Goal: Information Seeking & Learning: Check status

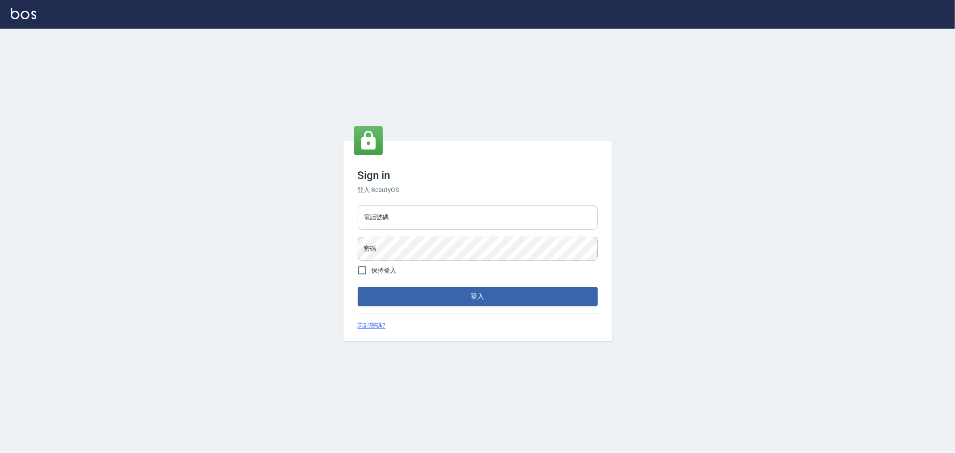
click at [418, 213] on input "電話號碼" at bounding box center [478, 218] width 240 height 24
type input "0222886821"
click at [358, 287] on button "登入" at bounding box center [478, 296] width 240 height 19
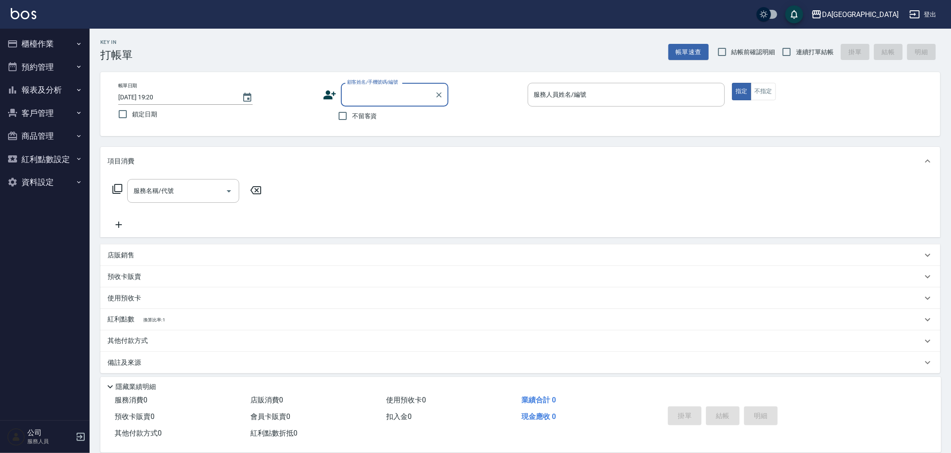
click at [369, 114] on span "不留客資" at bounding box center [364, 115] width 25 height 9
click at [352, 114] on input "不留客資" at bounding box center [342, 116] width 19 height 19
checkbox input "true"
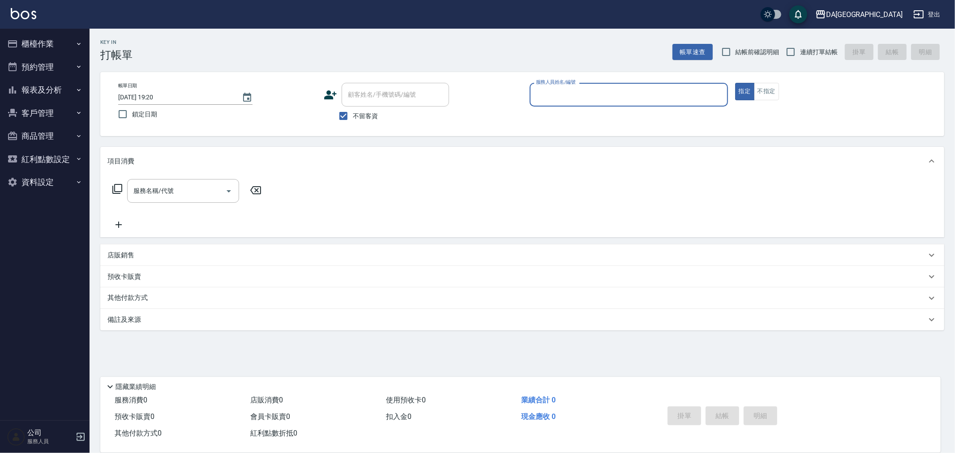
click at [815, 52] on span "連續打單結帳" at bounding box center [819, 51] width 38 height 9
click at [800, 52] on input "連續打單結帳" at bounding box center [790, 52] width 19 height 19
checkbox input "true"
click at [550, 100] on input "服務人員姓名/編號" at bounding box center [629, 95] width 190 height 16
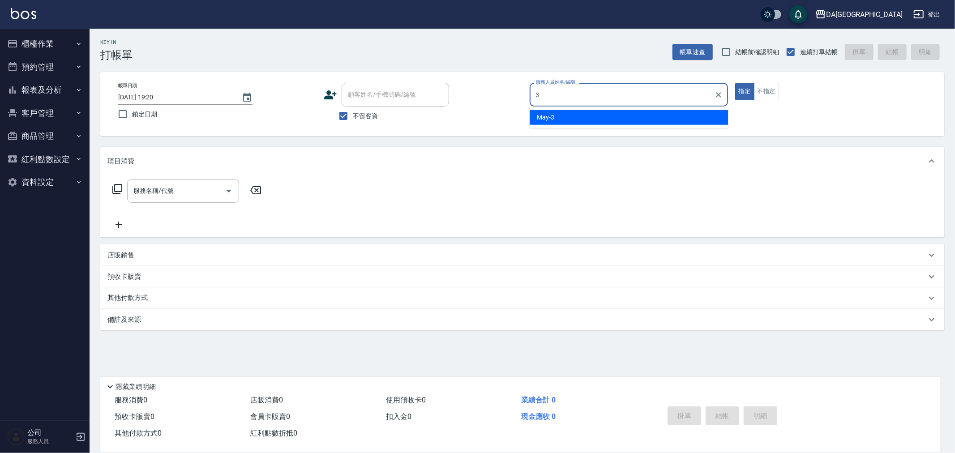
type input "May-3"
type button "true"
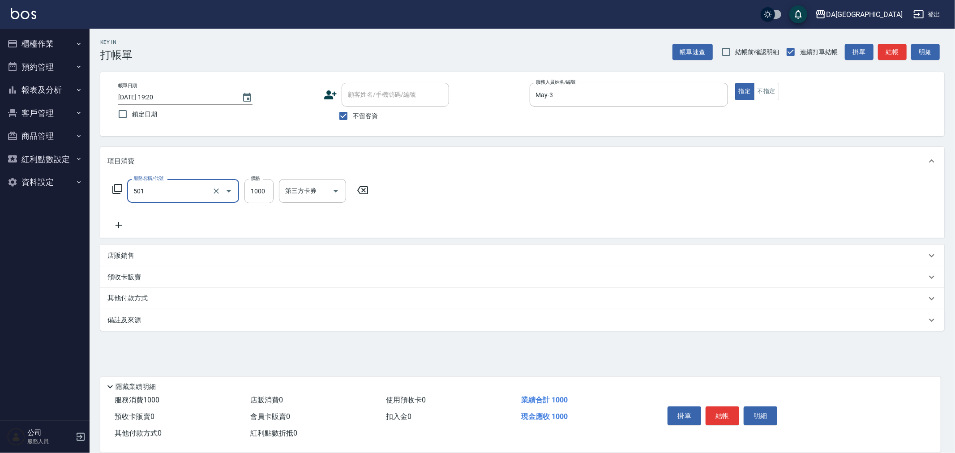
type input "染髮(501)"
type input "1249"
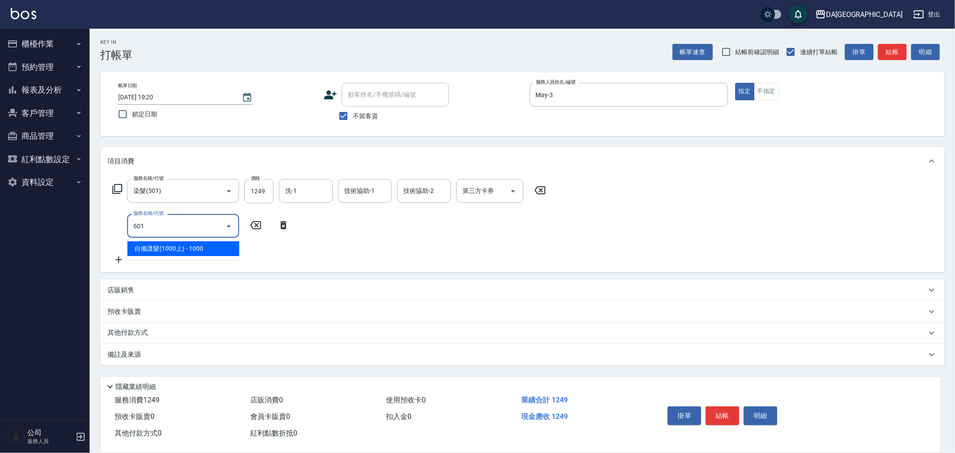
type input "自備護髮(1000上)(601)"
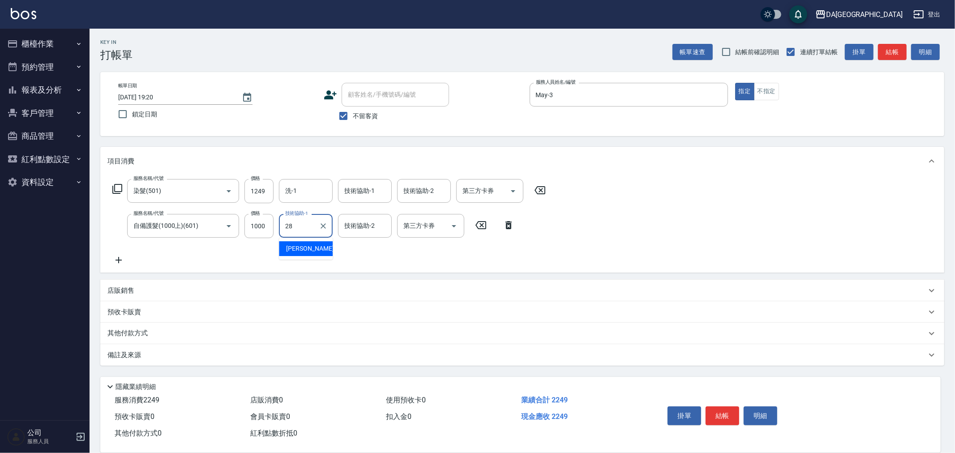
type input "[PERSON_NAME]-28"
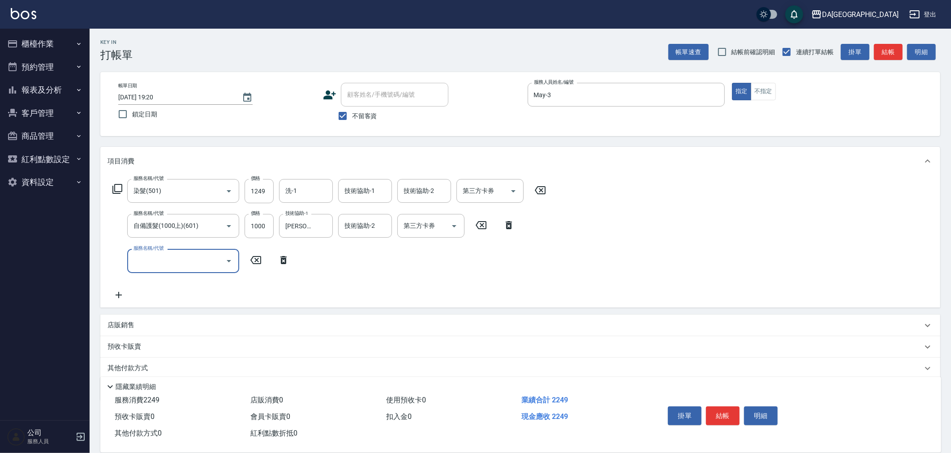
click at [119, 186] on icon at bounding box center [117, 189] width 11 height 11
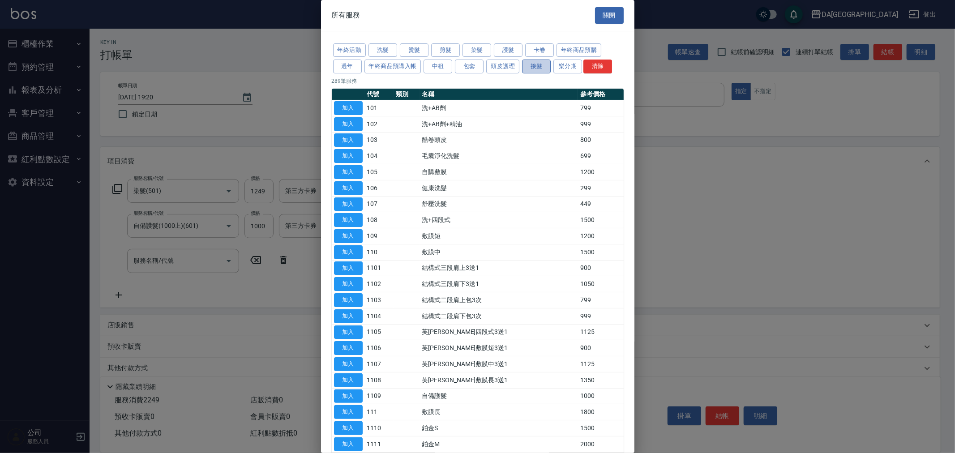
click at [527, 63] on button "接髮" at bounding box center [536, 67] width 29 height 14
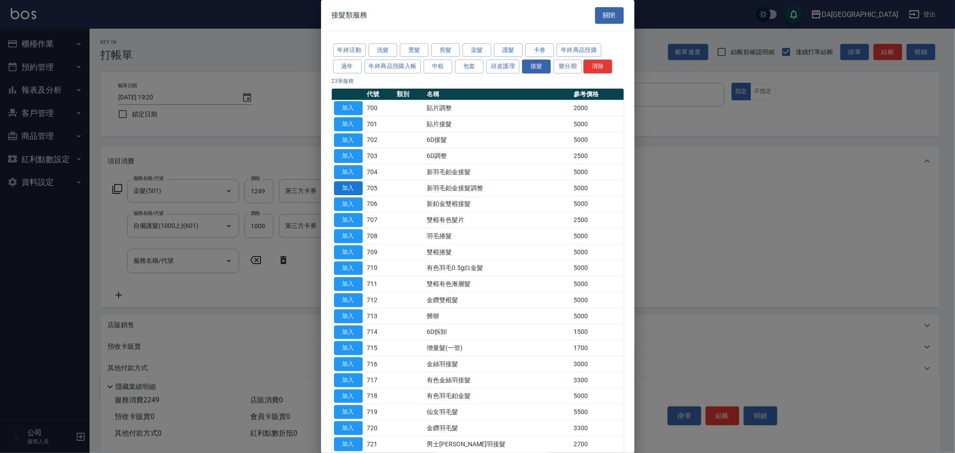
click at [350, 187] on button "加入" at bounding box center [348, 188] width 29 height 14
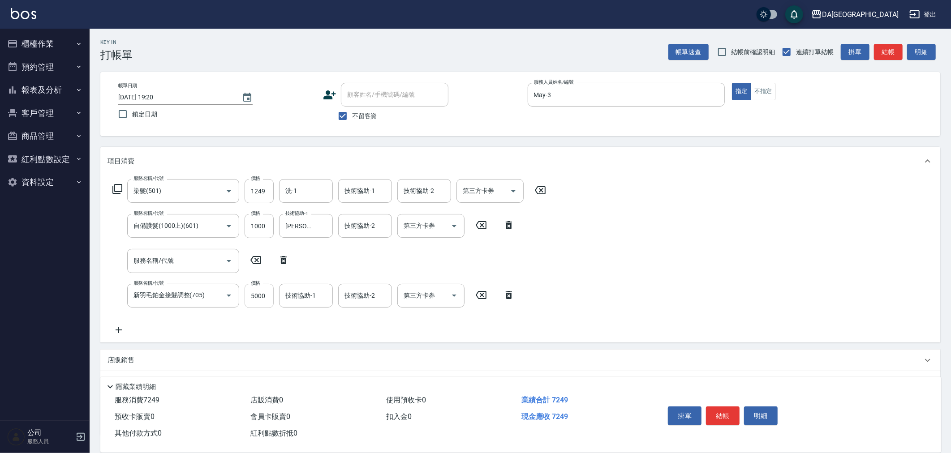
click at [253, 307] on input "5000" at bounding box center [258, 296] width 29 height 24
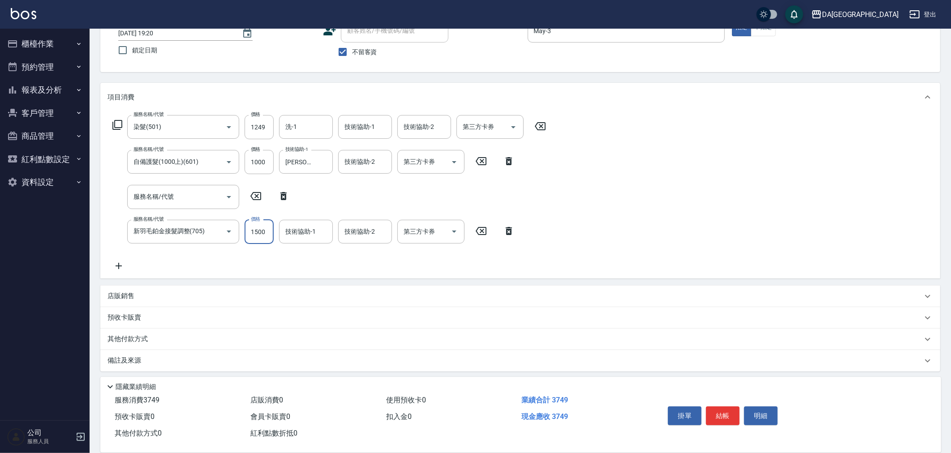
scroll to position [67, 0]
type input "1500"
click at [127, 293] on p "店販銷售" at bounding box center [120, 292] width 27 height 9
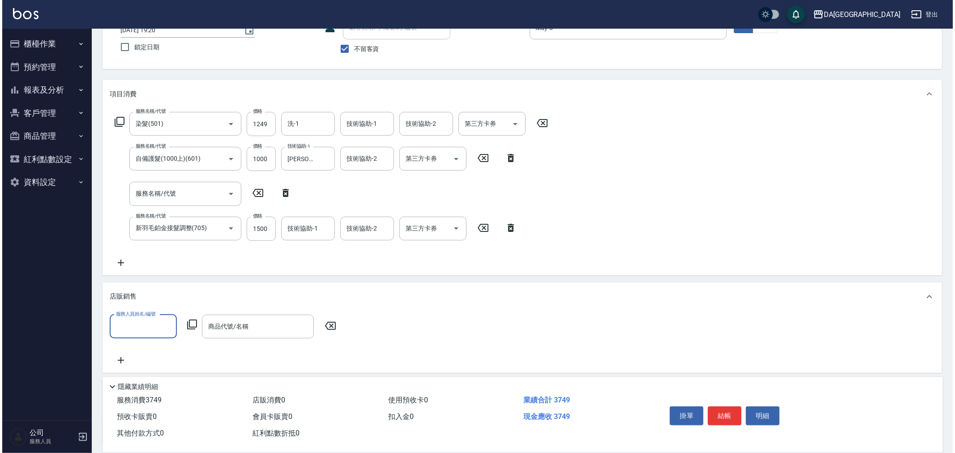
scroll to position [0, 0]
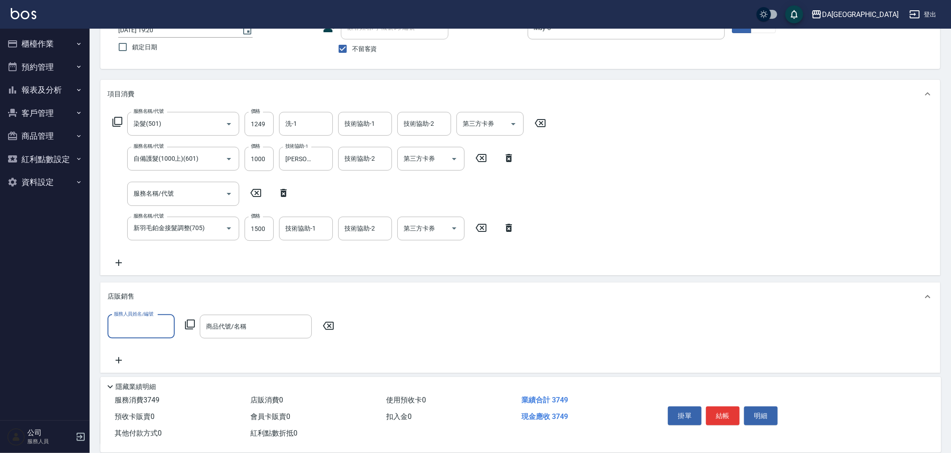
click at [125, 318] on div "服務人員姓名/編號" at bounding box center [140, 327] width 67 height 24
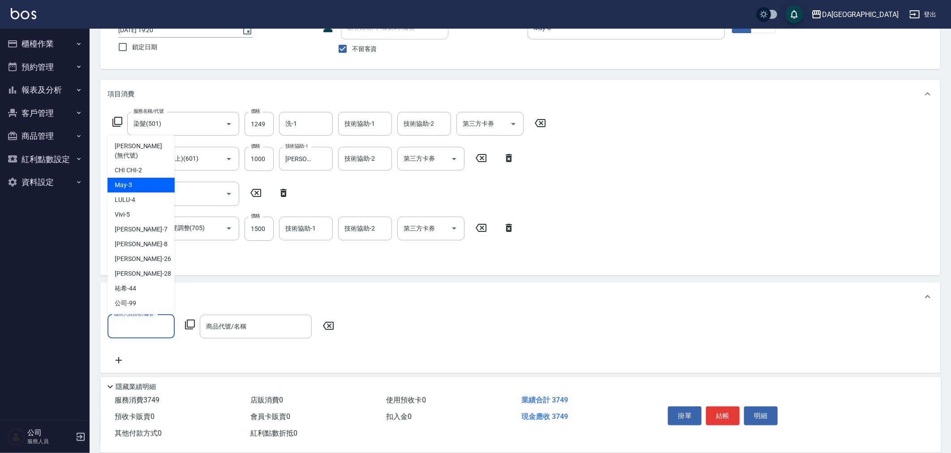
click at [134, 180] on div "May -3" at bounding box center [140, 185] width 67 height 15
type input "May-3"
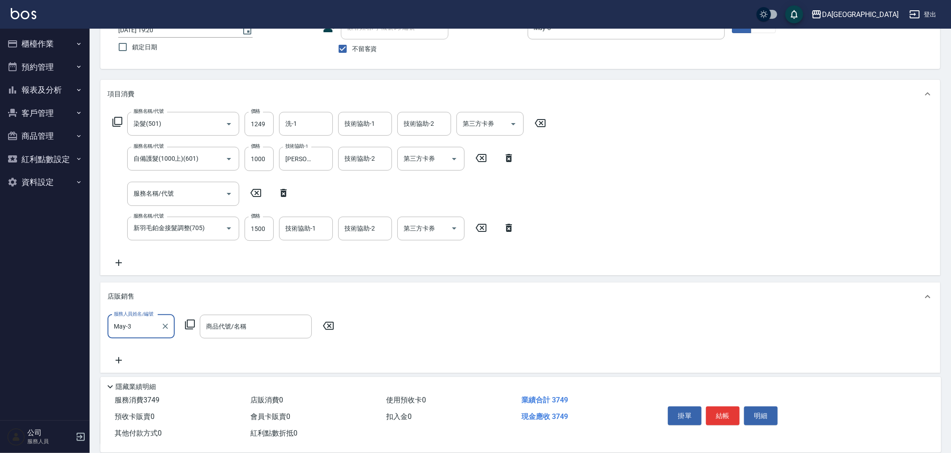
click at [191, 324] on icon at bounding box center [189, 324] width 11 height 11
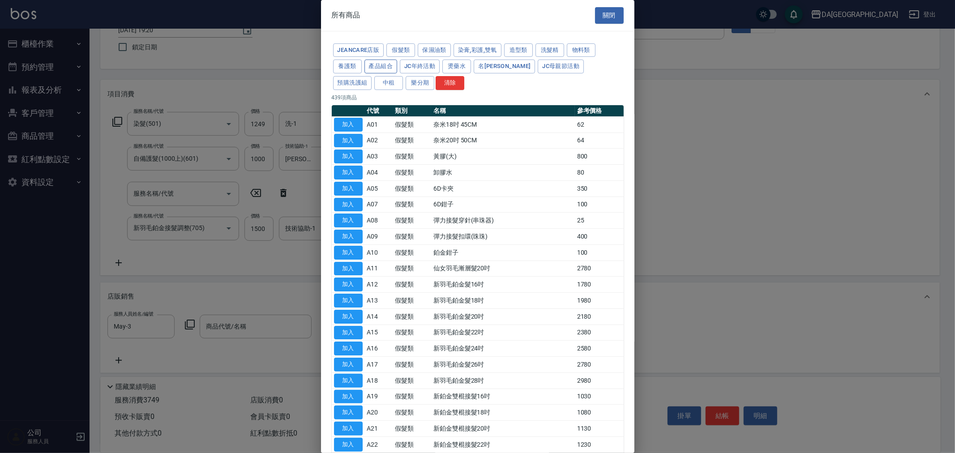
click at [379, 64] on button "產品組合" at bounding box center [380, 67] width 33 height 14
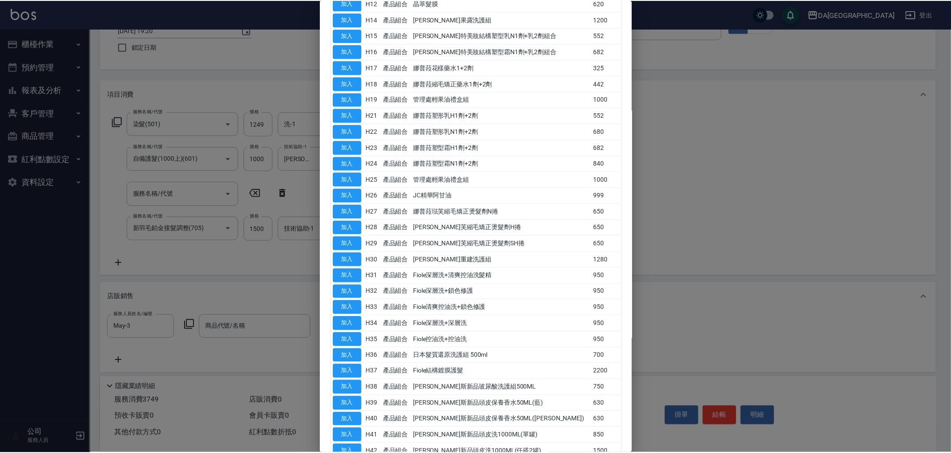
scroll to position [307, 0]
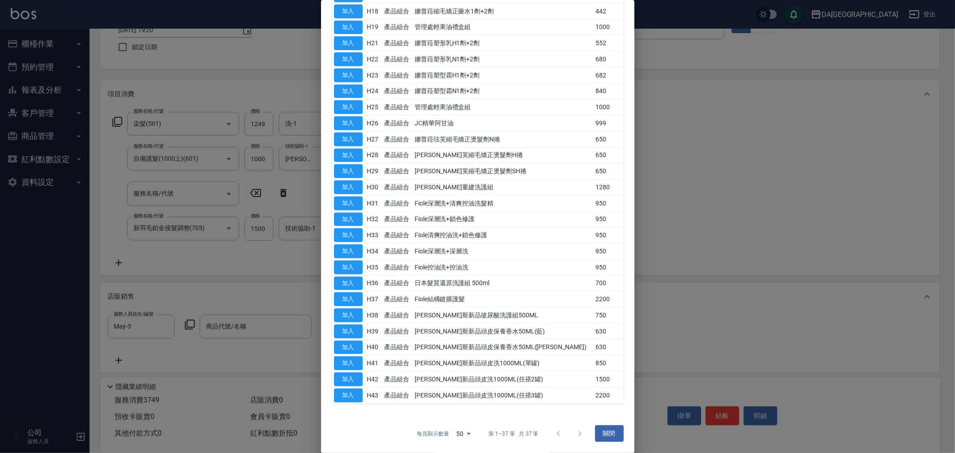
click at [348, 308] on td "加入" at bounding box center [348, 316] width 33 height 16
click at [345, 311] on button "加入" at bounding box center [348, 316] width 29 height 14
type input "[PERSON_NAME]斯新品玻尿酸洗護組500ML"
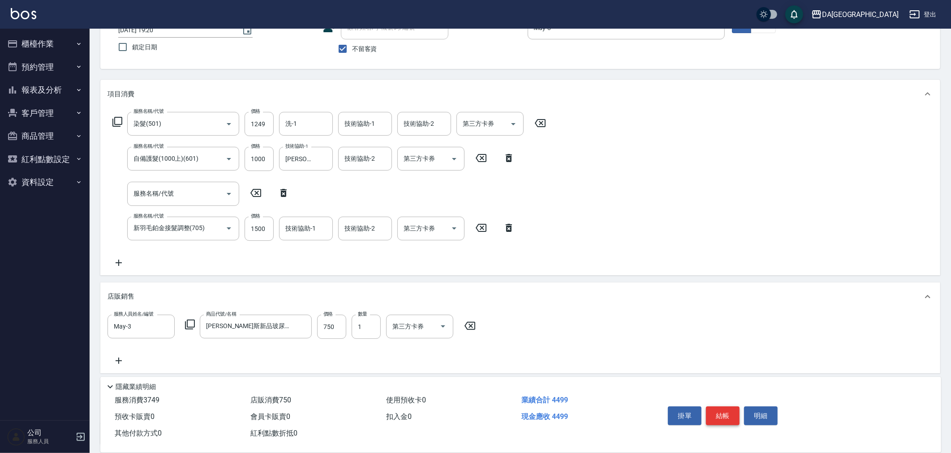
click at [733, 414] on button "結帳" at bounding box center [723, 416] width 34 height 19
type input "[DATE] 19:21"
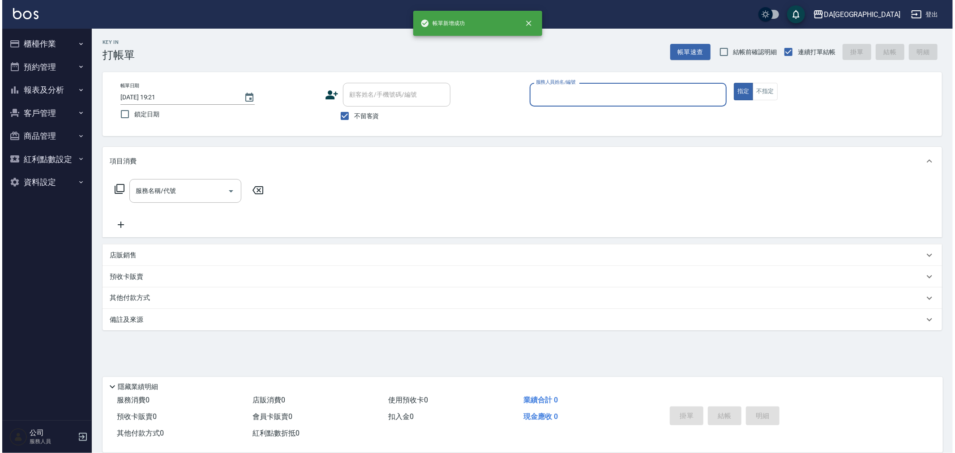
scroll to position [0, 0]
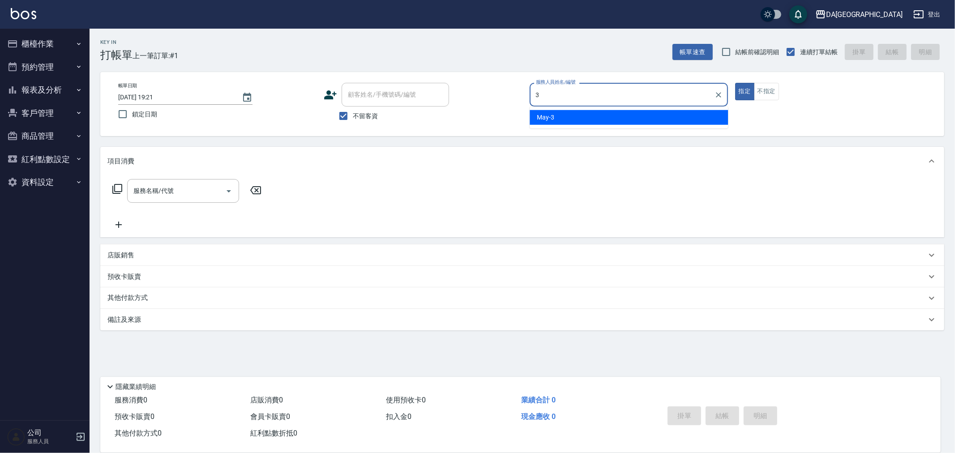
type input "May-3"
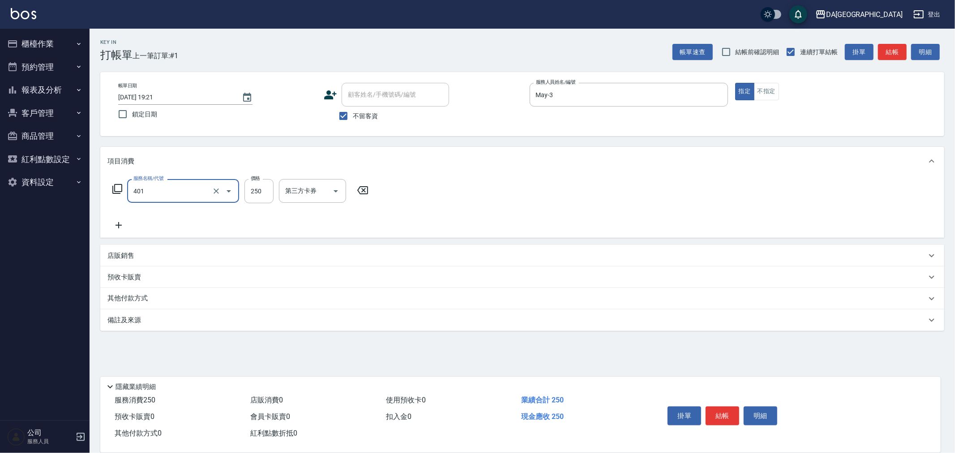
type input "剪髮(401)"
type input "400"
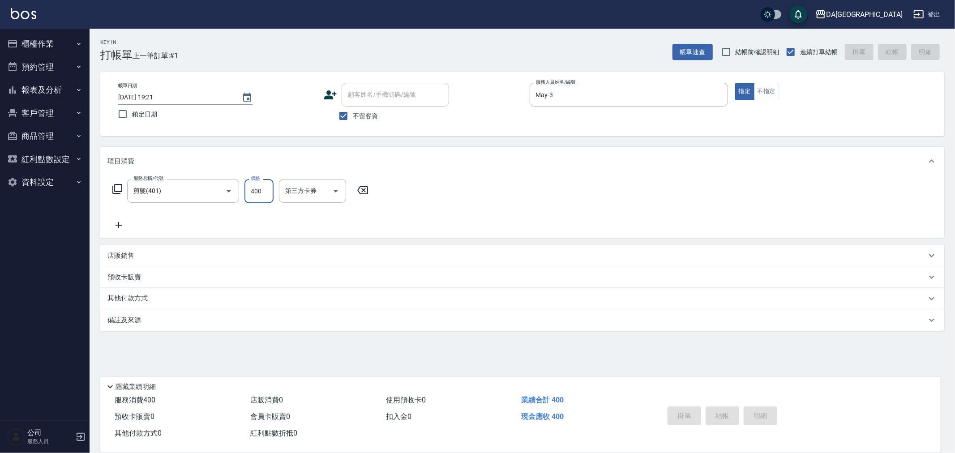
type input "[DATE] 19:22"
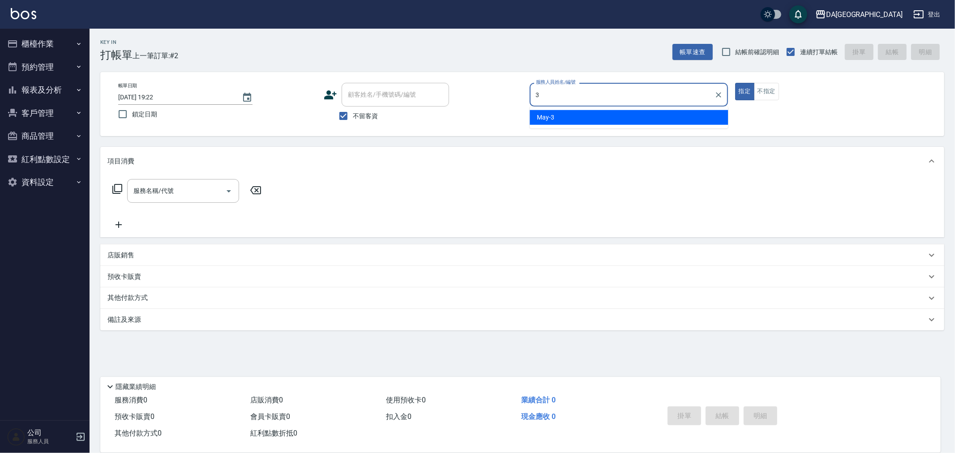
type input "May-3"
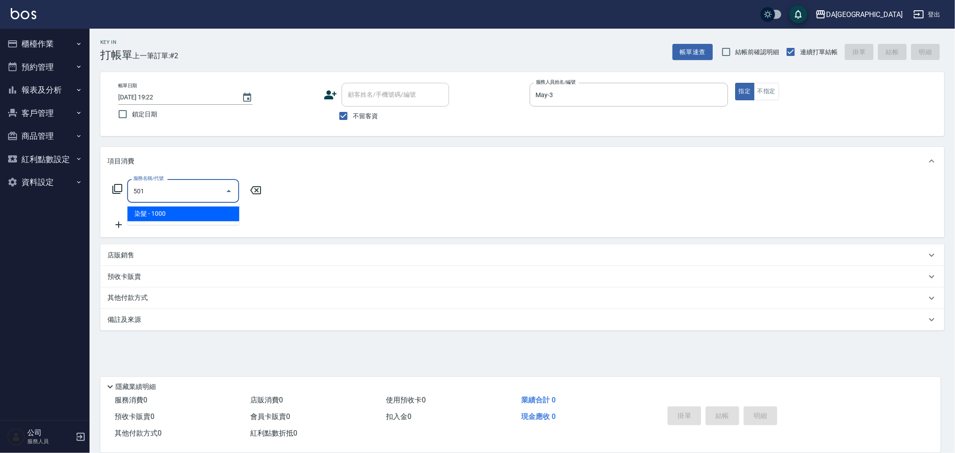
type input "染髮(501)"
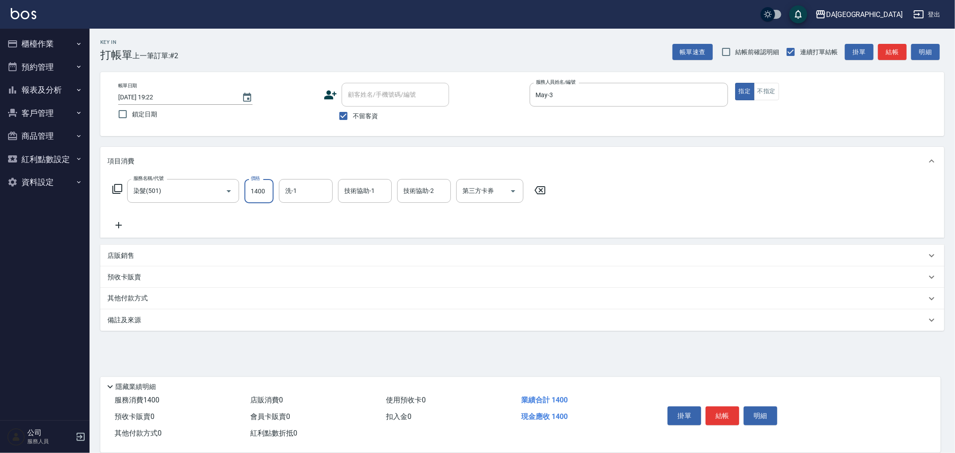
type input "1400"
type input "[PERSON_NAME]-28"
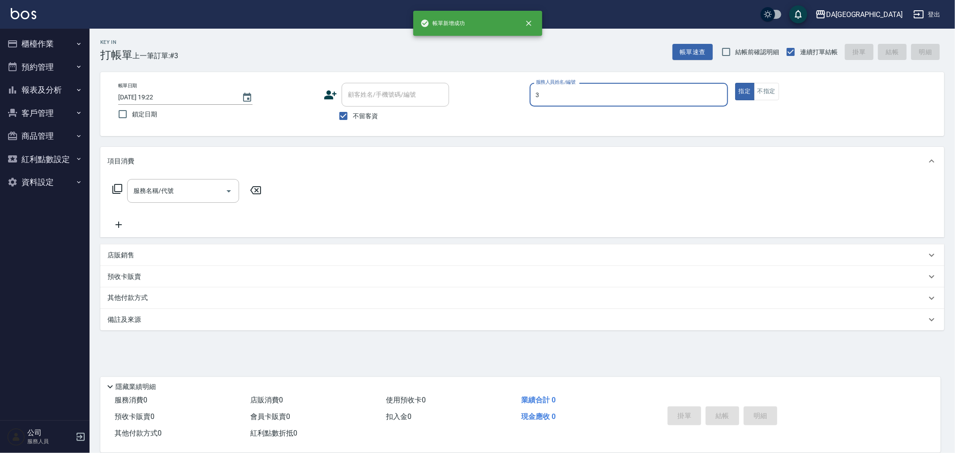
type input "May-3"
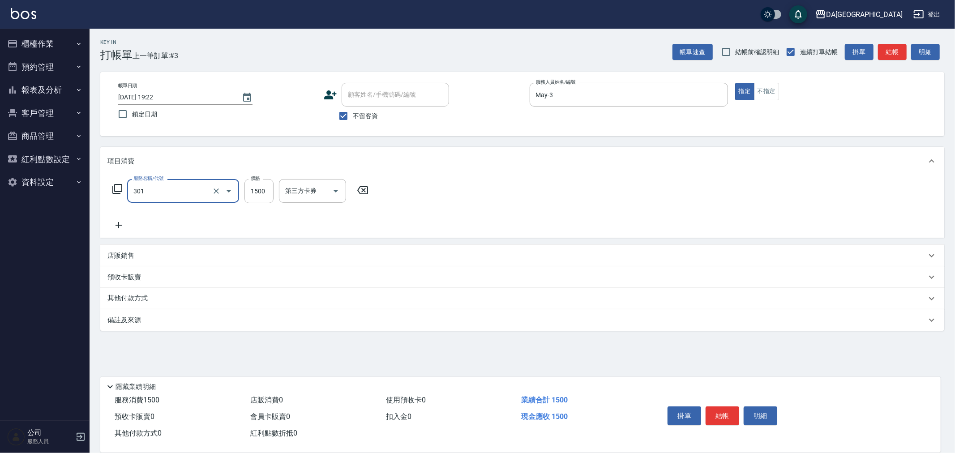
type input "燙髮(301)"
type input "1499"
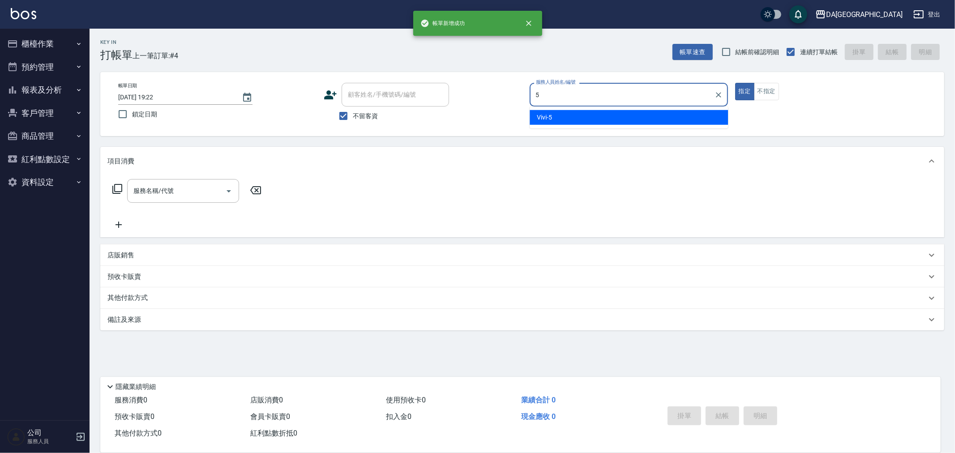
type input "Vivi-5"
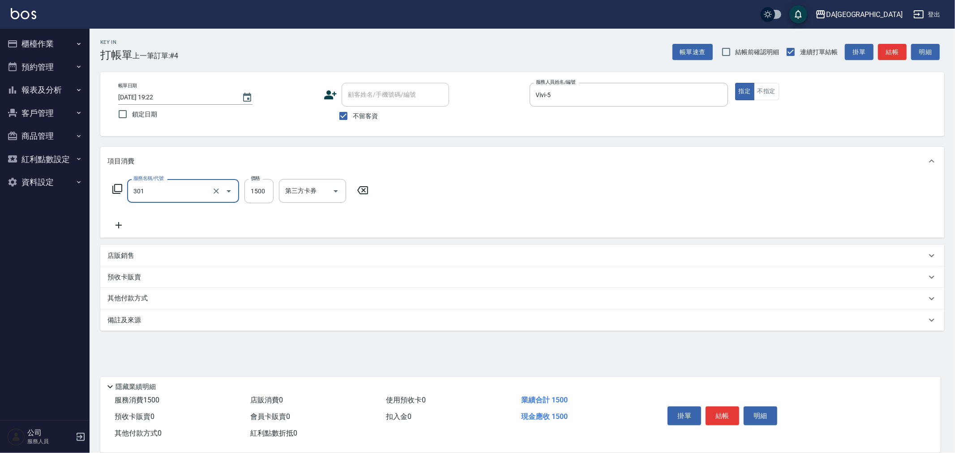
type input "燙髮(301)"
type input "1990"
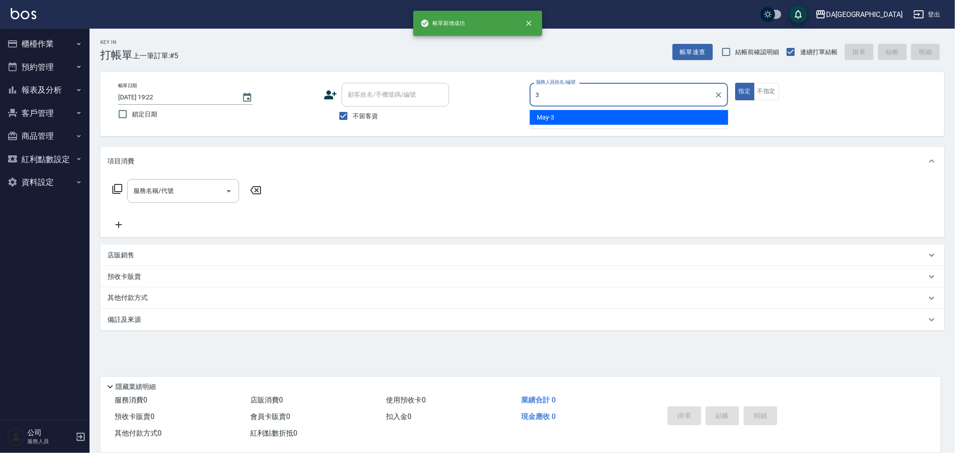
type input "May-3"
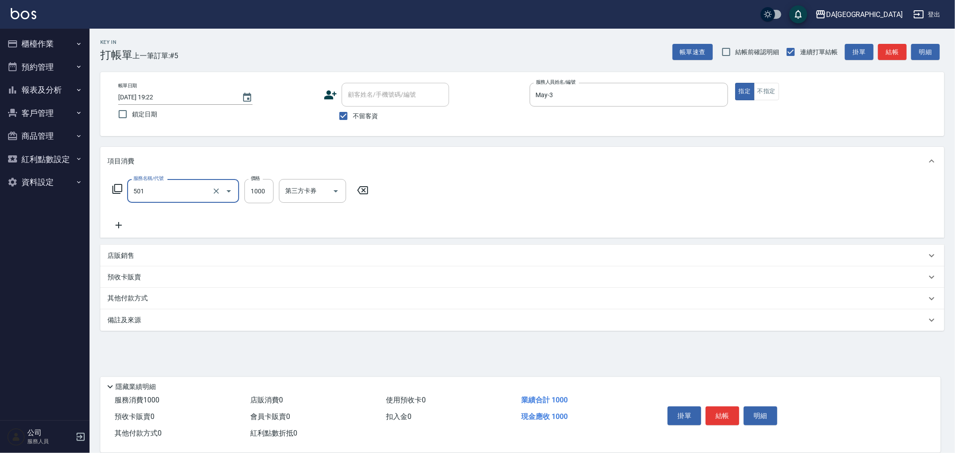
type input "染髮(501)"
type input "1299"
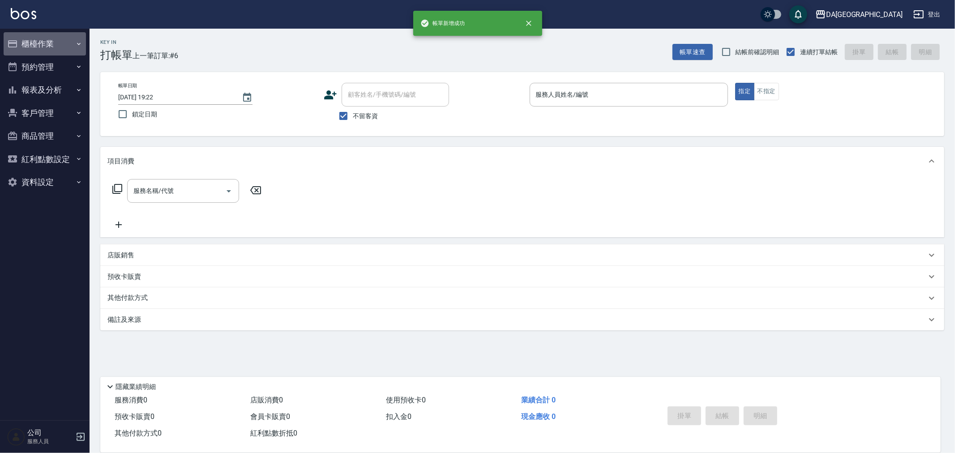
click at [55, 35] on button "櫃檯作業" at bounding box center [45, 43] width 82 height 23
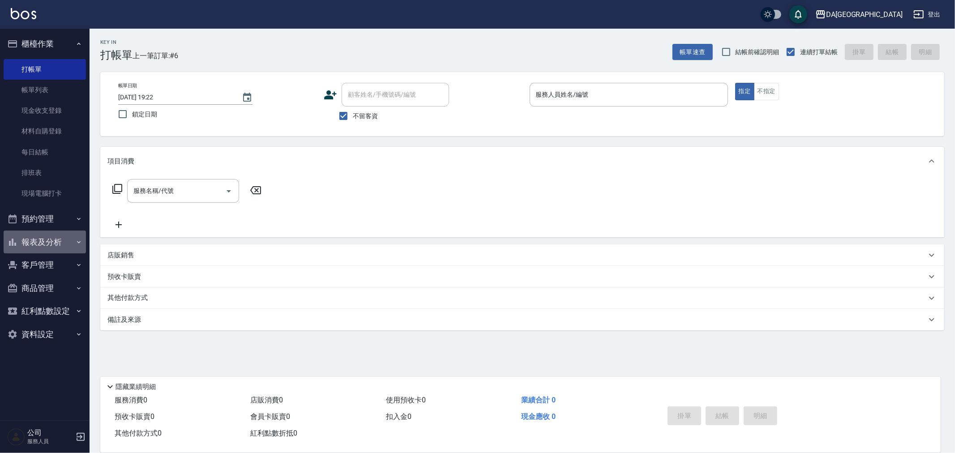
click at [44, 248] on button "報表及分析" at bounding box center [45, 242] width 82 height 23
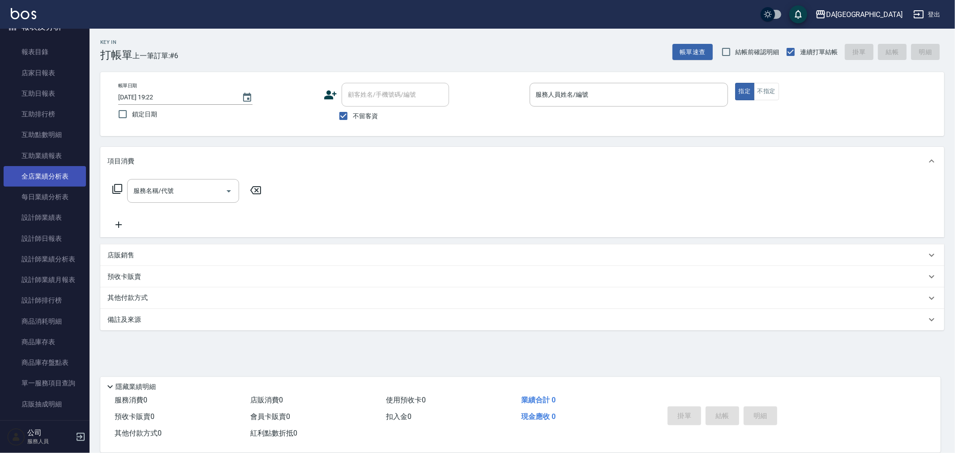
scroll to position [73, 0]
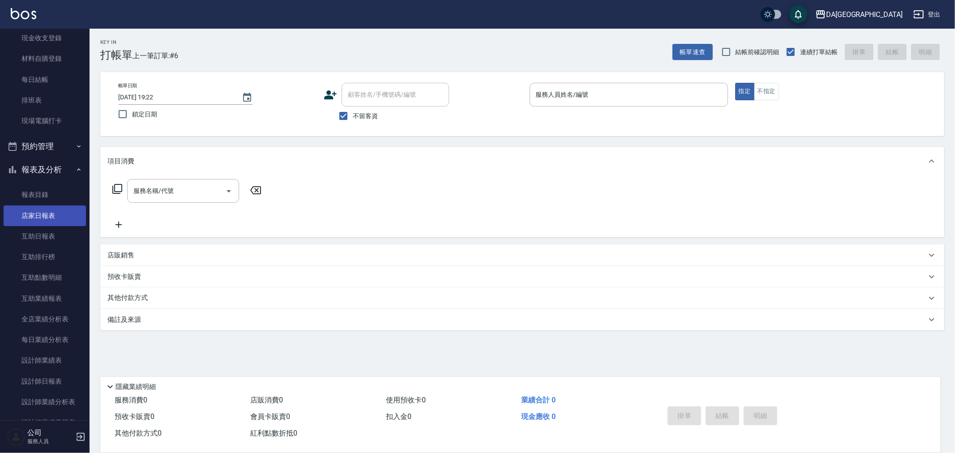
click at [29, 224] on link "店家日報表" at bounding box center [45, 216] width 82 height 21
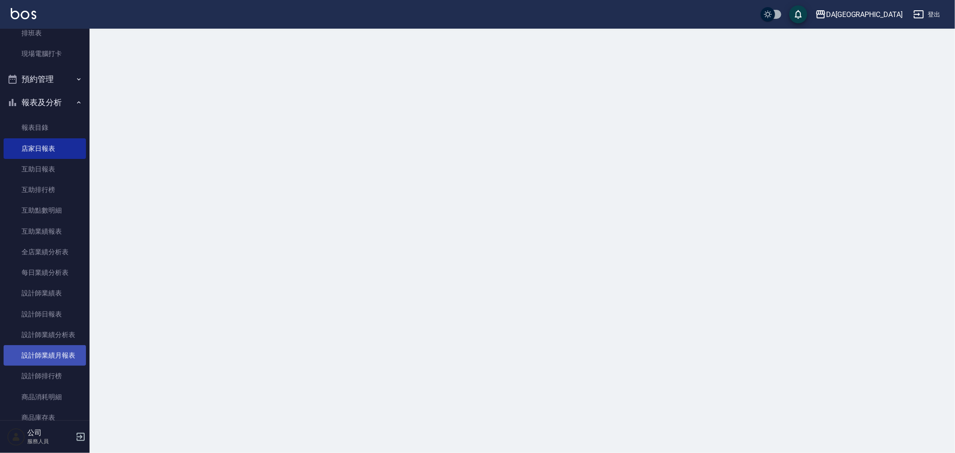
scroll to position [271, 0]
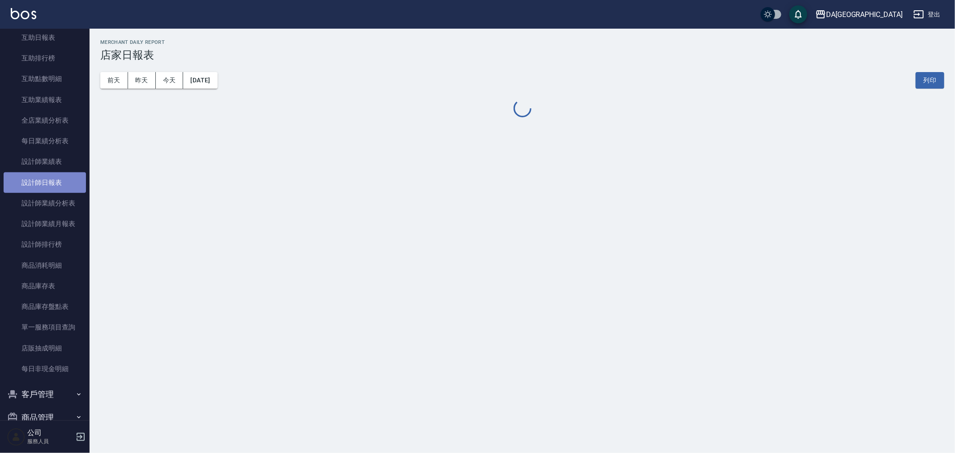
click at [69, 182] on link "設計師日報表" at bounding box center [45, 182] width 82 height 21
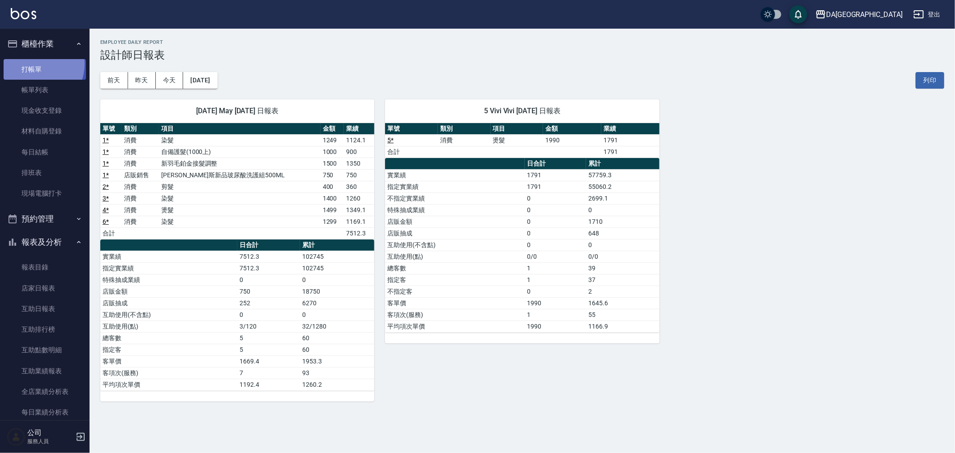
click at [35, 64] on link "打帳單" at bounding box center [45, 69] width 82 height 21
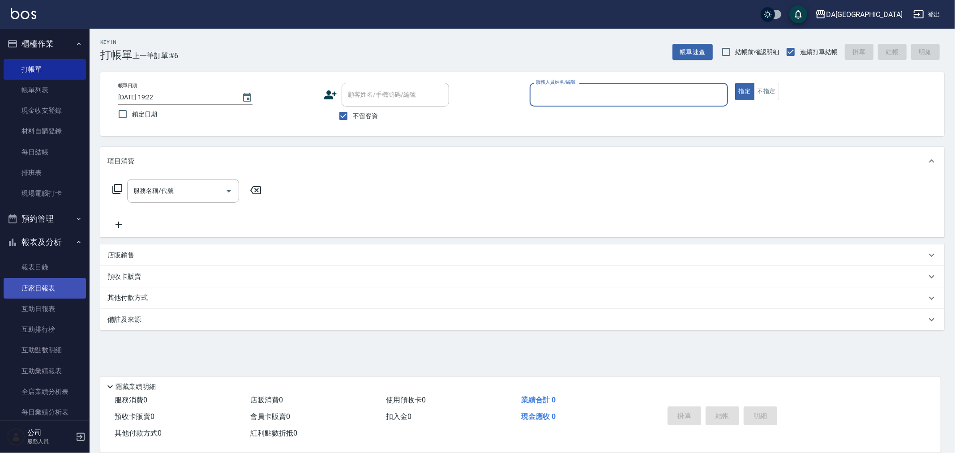
click at [42, 280] on link "店家日報表" at bounding box center [45, 288] width 82 height 21
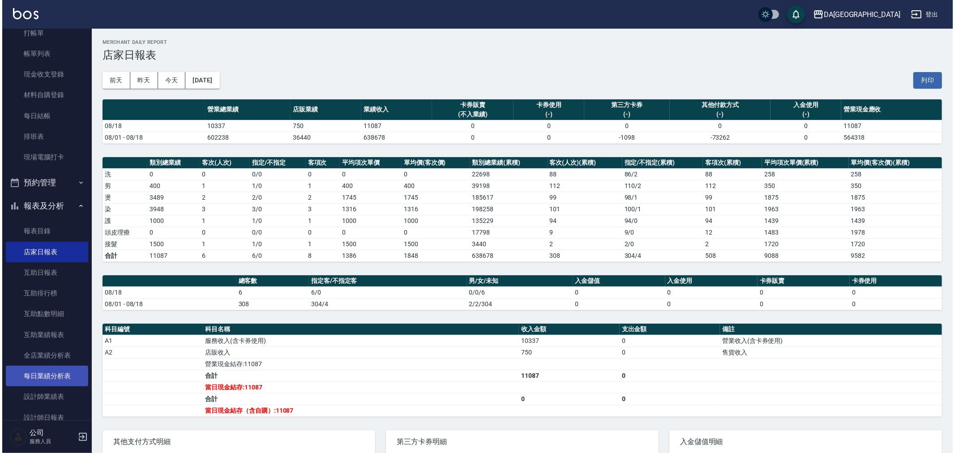
scroll to position [99, 0]
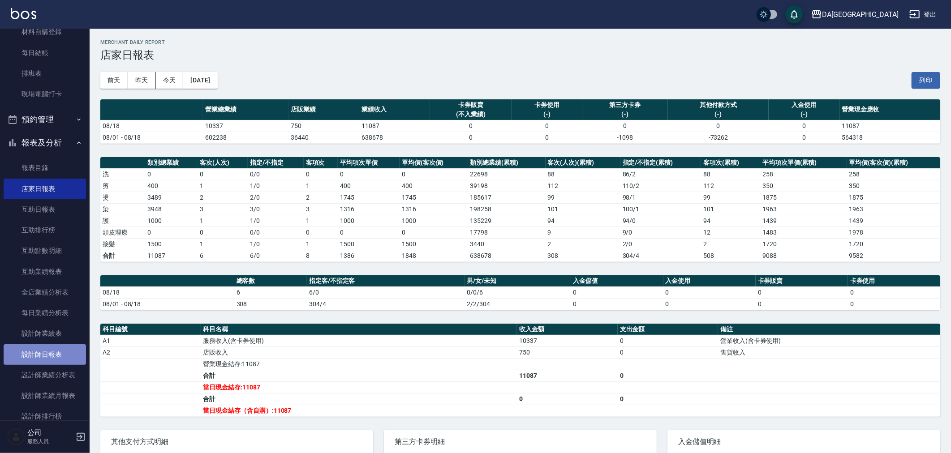
click at [63, 352] on link "設計師日報表" at bounding box center [45, 354] width 82 height 21
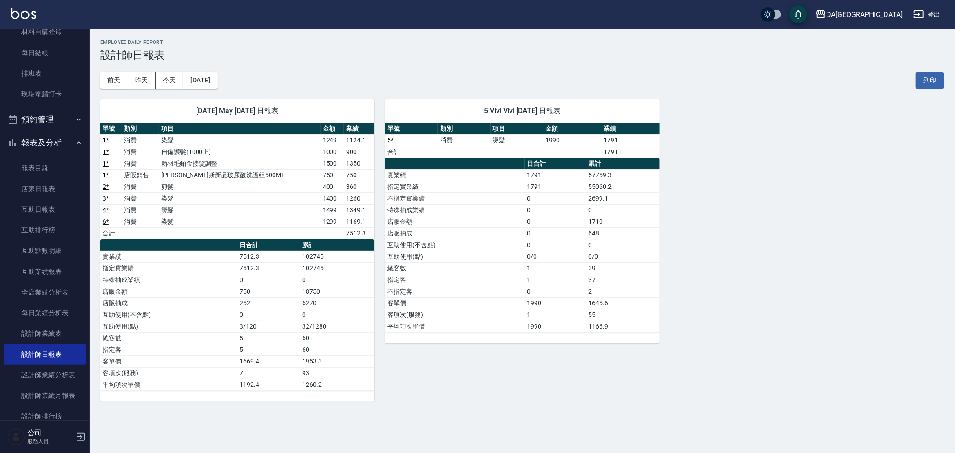
click at [892, 382] on div "[DATE] May [DATE] 日報表 單號 類別 項目 金額 業績 1 * 消費 染髮 1249 1124.1 1 * 消費 自備護髮(1000上) 1…" at bounding box center [517, 245] width 855 height 313
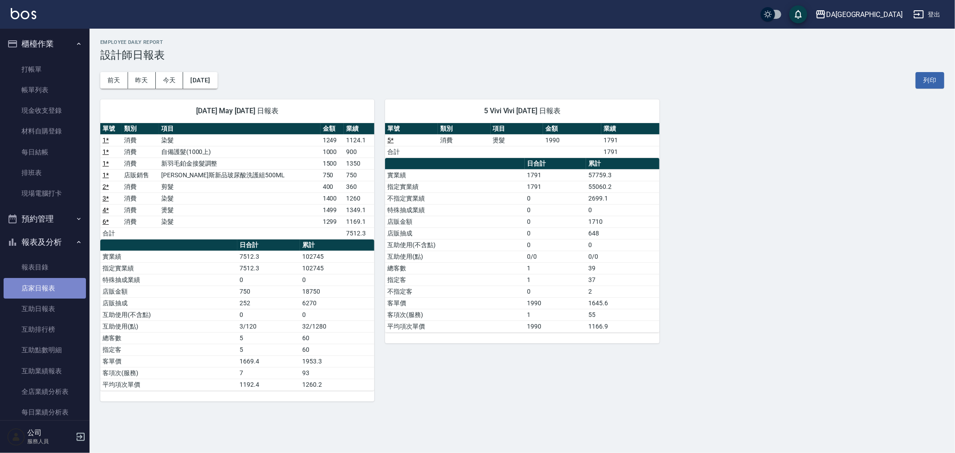
click at [47, 294] on link "店家日報表" at bounding box center [45, 288] width 82 height 21
